Goal: Task Accomplishment & Management: Manage account settings

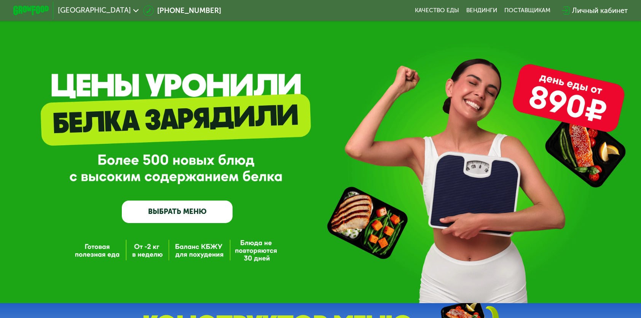
click at [594, 10] on div "Личный кабинет" at bounding box center [600, 10] width 56 height 11
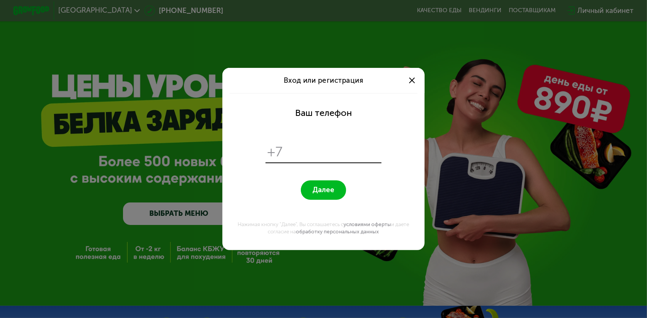
click at [324, 153] on input "tel" at bounding box center [333, 151] width 92 height 17
type input "**********"
click at [319, 187] on span "Далее" at bounding box center [324, 189] width 22 height 8
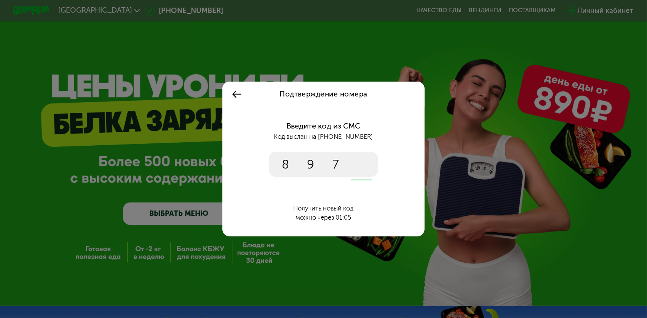
type input "****"
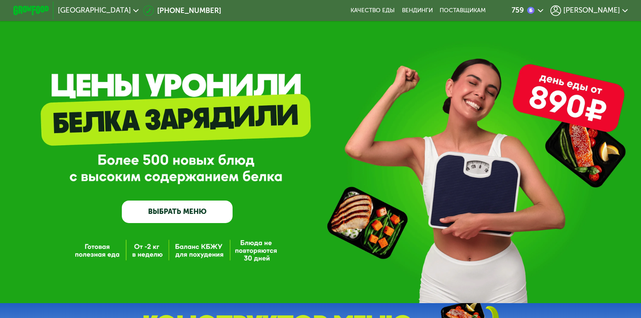
click at [605, 11] on span "[PERSON_NAME]" at bounding box center [592, 10] width 57 height 7
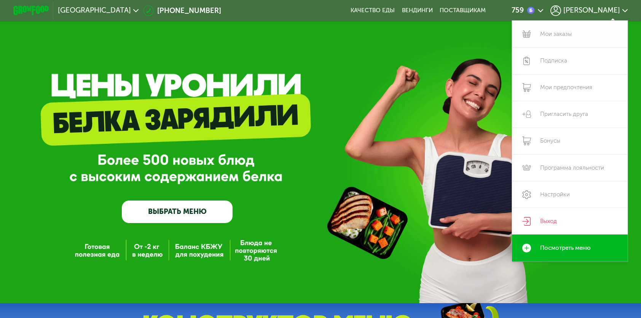
click at [551, 34] on link "Мои заказы" at bounding box center [570, 34] width 116 height 27
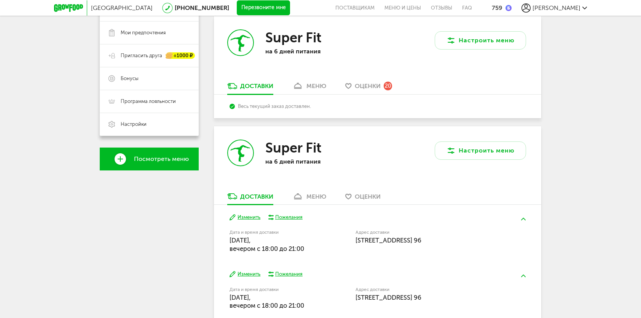
scroll to position [190, 0]
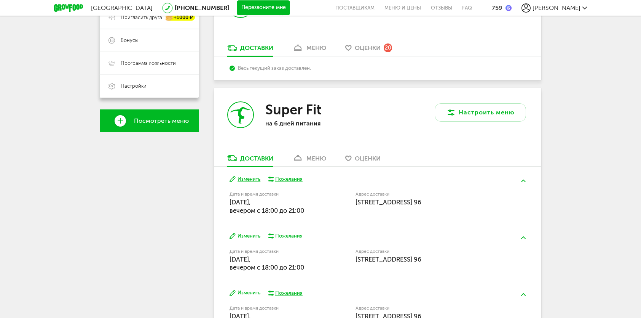
click at [246, 177] on button "Изменить" at bounding box center [245, 179] width 31 height 7
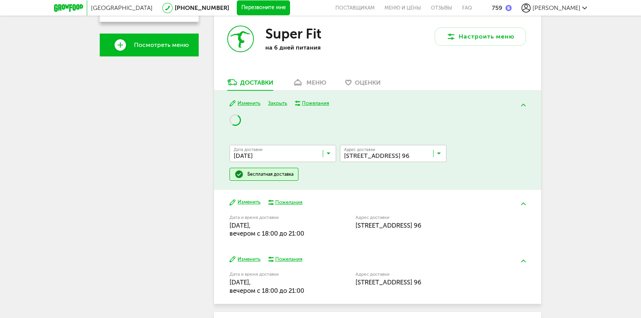
scroll to position [267, 0]
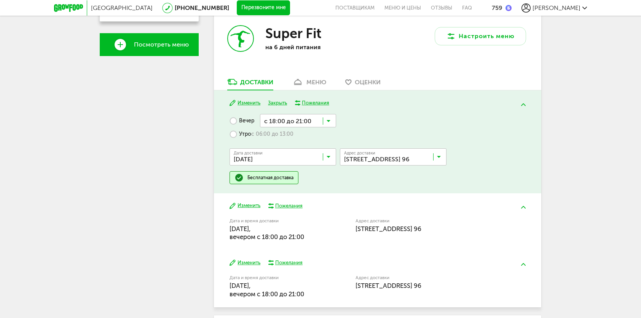
click at [334, 156] on input "Search for option" at bounding box center [284, 158] width 107 height 13
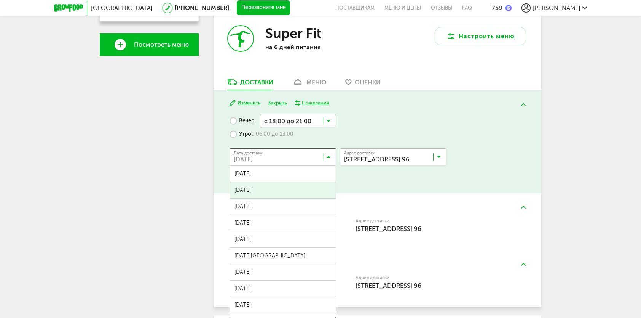
click at [301, 188] on span "[DATE]" at bounding box center [283, 190] width 106 height 16
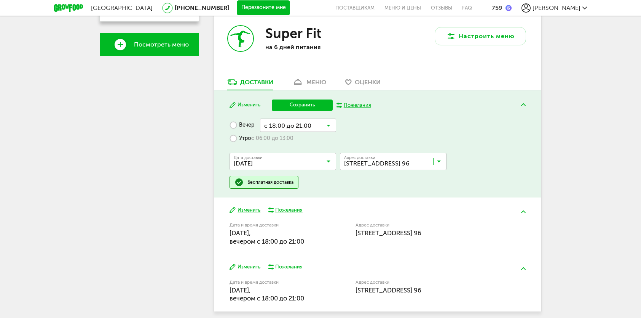
click at [306, 107] on button "Сохранить" at bounding box center [302, 104] width 61 height 11
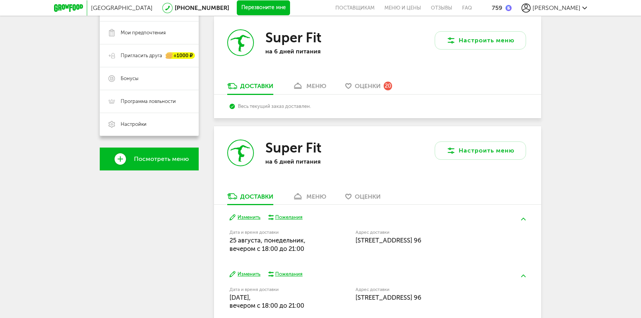
scroll to position [152, 0]
